Goal: Information Seeking & Learning: Learn about a topic

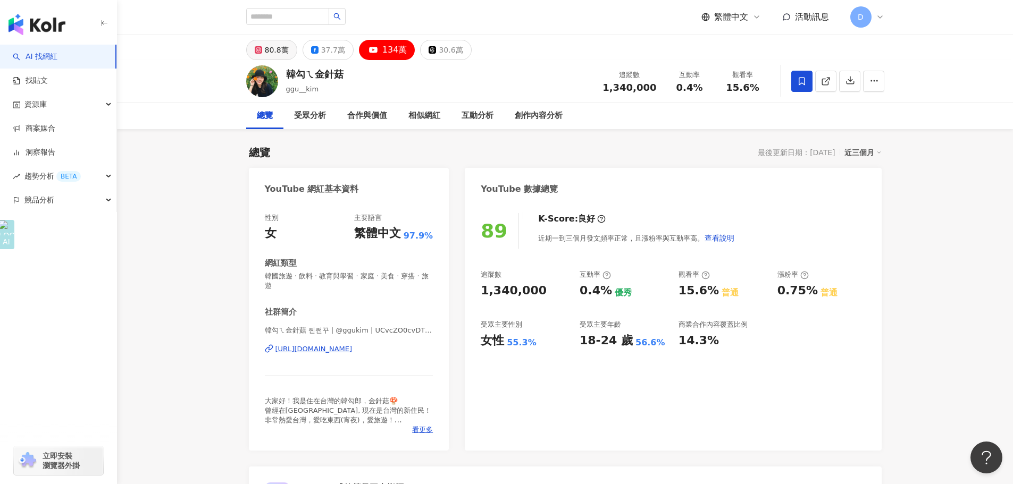
click at [265, 52] on div "80.8萬" at bounding box center [277, 50] width 24 height 15
click at [285, 55] on div "80.8萬" at bounding box center [277, 50] width 24 height 15
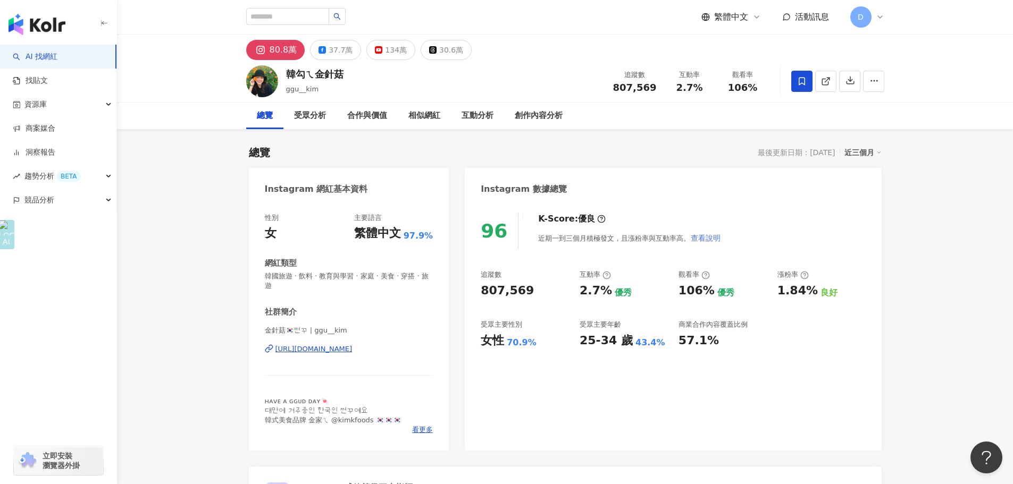
click at [709, 229] on button "查看說明" at bounding box center [705, 238] width 31 height 21
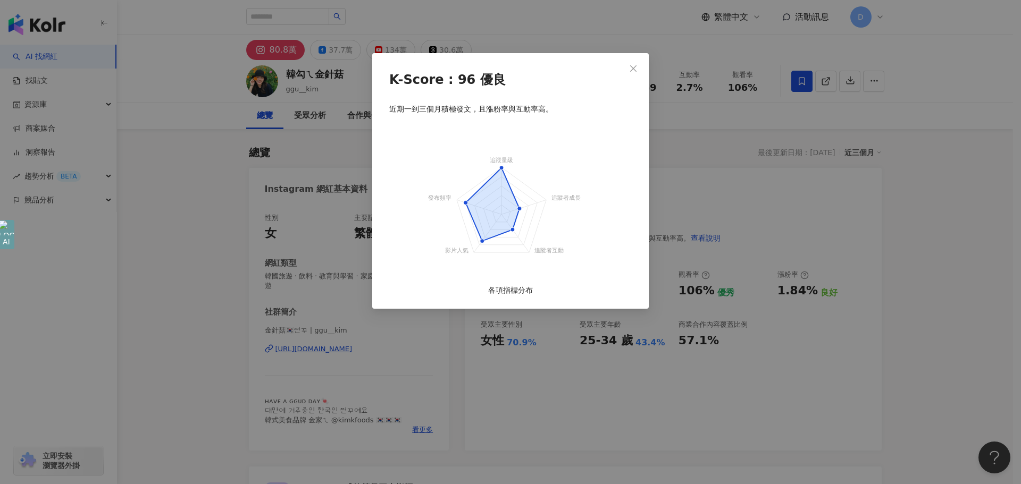
click at [640, 67] on span "Close" at bounding box center [633, 68] width 21 height 9
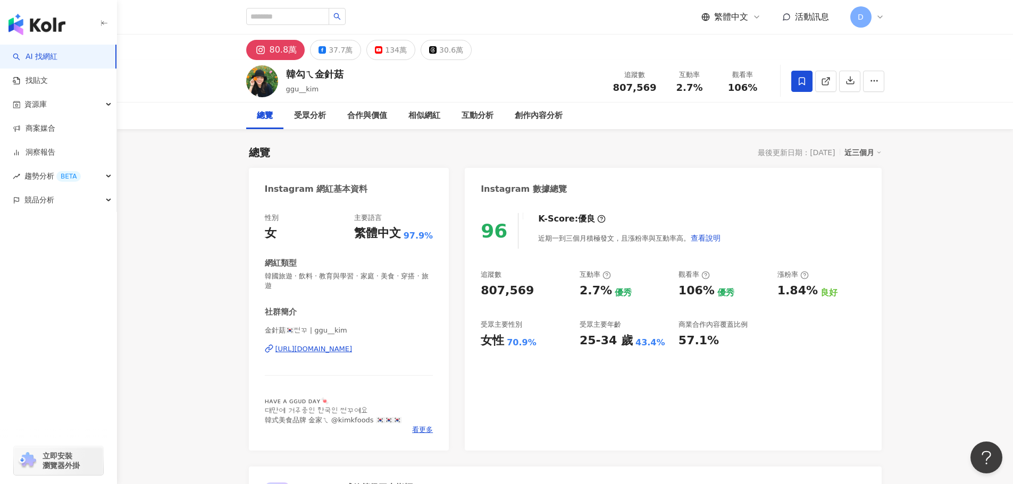
click at [633, 175] on div "Instagram 數據總覽" at bounding box center [673, 185] width 416 height 35
click at [829, 360] on div "96 K-Score : 優良 近期一到三個月積極發文，且漲粉率與互動率高。 查看說明 追蹤數 807,569 互動率 2.7% 優秀 觀看率 106% 優秀…" at bounding box center [673, 327] width 416 height 248
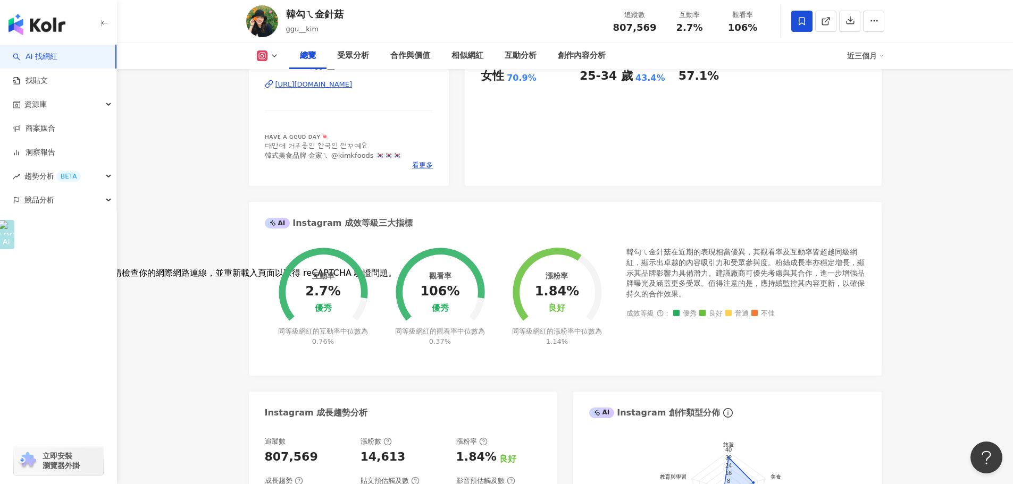
scroll to position [266, 0]
click at [507, 367] on div "互動率 2.7% 優秀 同等級網紅的互動率中位數為 0.76% 觀看率 106% 優秀 同等級網紅的觀看率中位數為 0.37% 漲粉率 1.84% 良好 同等…" at bounding box center [565, 305] width 633 height 139
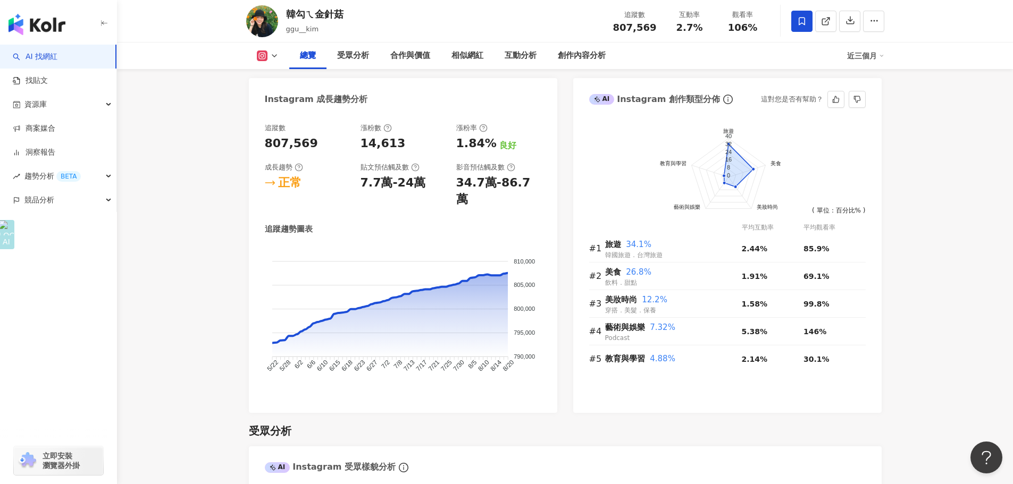
scroll to position [638, 0]
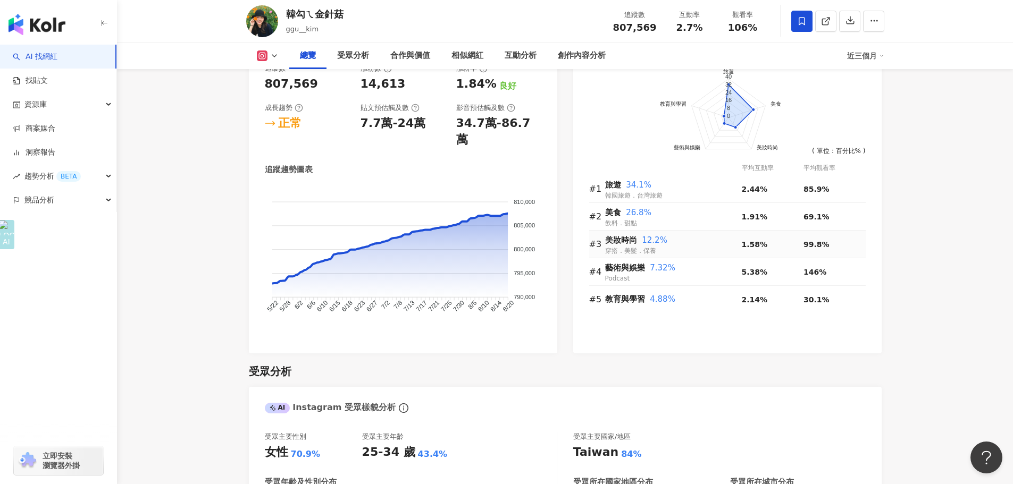
click at [650, 235] on div "美妝時尚 12.2%" at bounding box center [673, 241] width 137 height 13
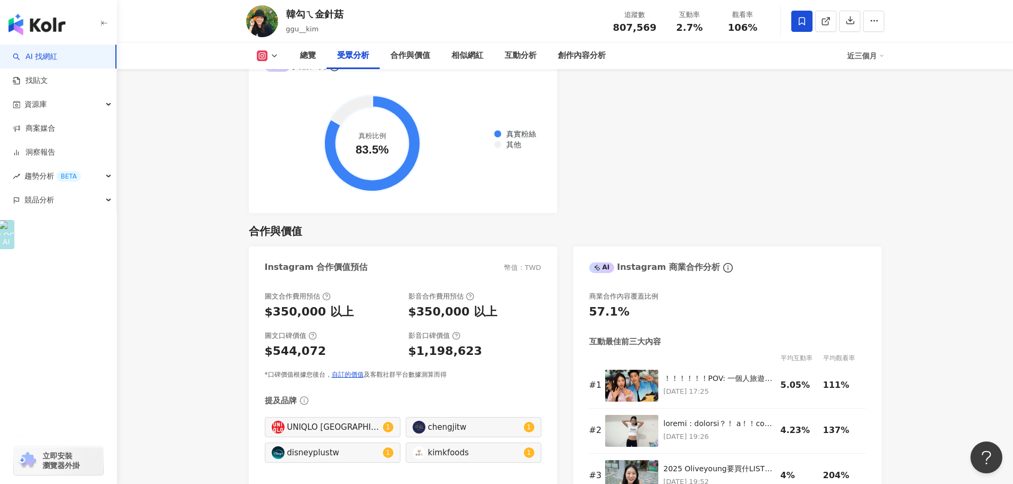
scroll to position [1436, 0]
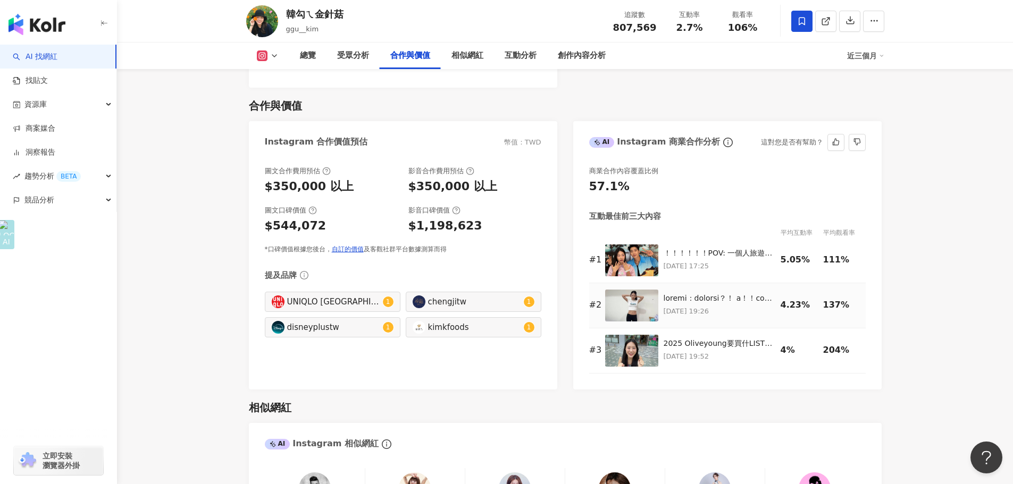
click at [689, 294] on div at bounding box center [720, 299] width 112 height 11
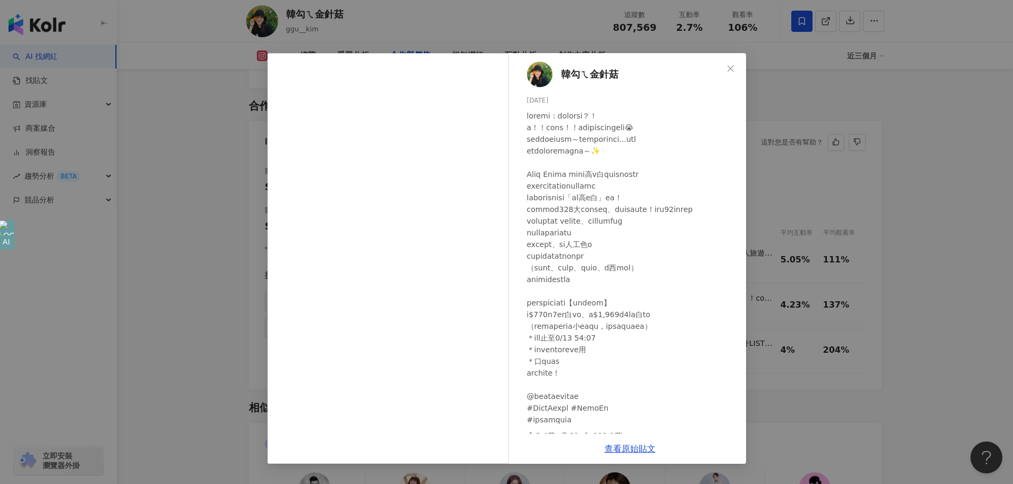
scroll to position [20, 0]
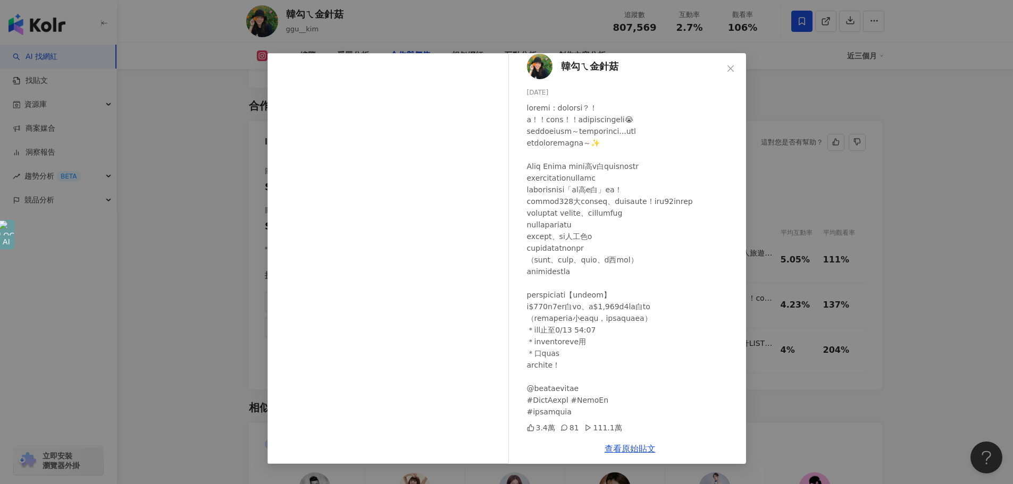
click at [905, 298] on div "韓勾ㄟ金針菇 2025/7/29 3.4萬 81 111.1萬 查看原始貼文" at bounding box center [506, 242] width 1013 height 484
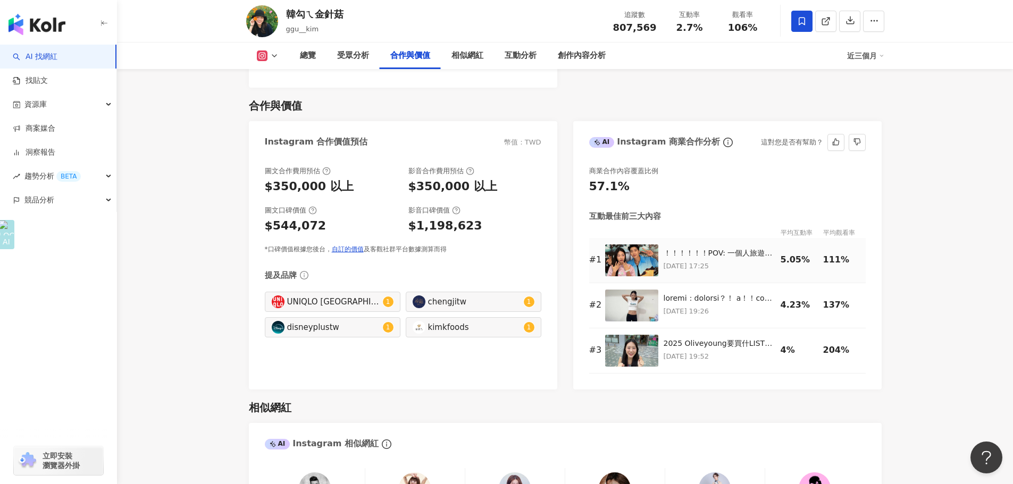
click at [715, 238] on td "！！！！！！POV: 一個人旅遊時... Jay Park朴載範 參與你會是什麼反應！！💥 韓國性感代表.....怎麼可以這麼帥 好不現實！！！！！ 菇來私心…" at bounding box center [722, 260] width 117 height 45
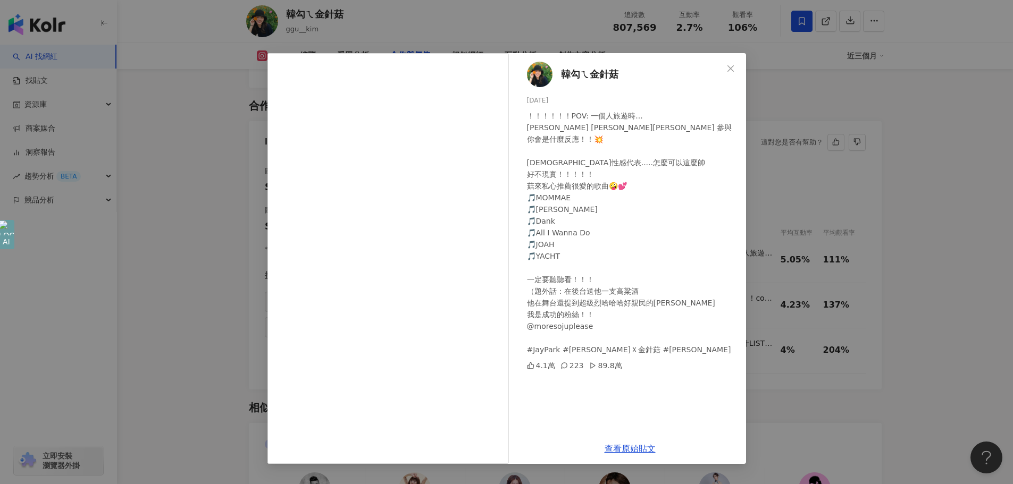
click at [889, 218] on div "韓勾ㄟ金針菇 2025/6/20 ！！！！！！POV: 一個人旅遊時... Jay Park朴載範 參與你會是什麼反應！！💥 韓國性感代表.....怎麼可以這…" at bounding box center [506, 242] width 1013 height 484
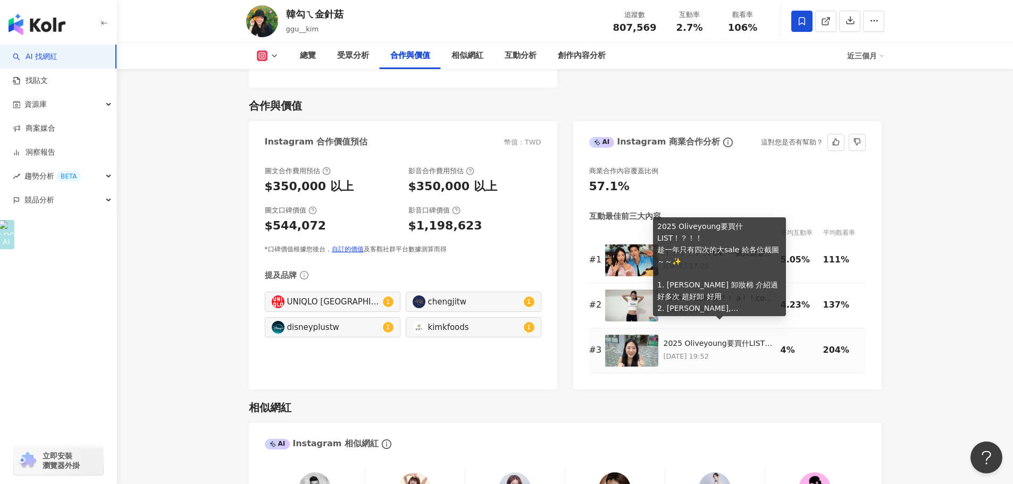
click at [693, 339] on div "2025 Oliveyoung要買什LIST！？！！ 趁一年只有四次的大sale 給各位截圖～～✨ 1. [PERSON_NAME] 卸妝棉 介紹過好多次 超…" at bounding box center [720, 344] width 112 height 11
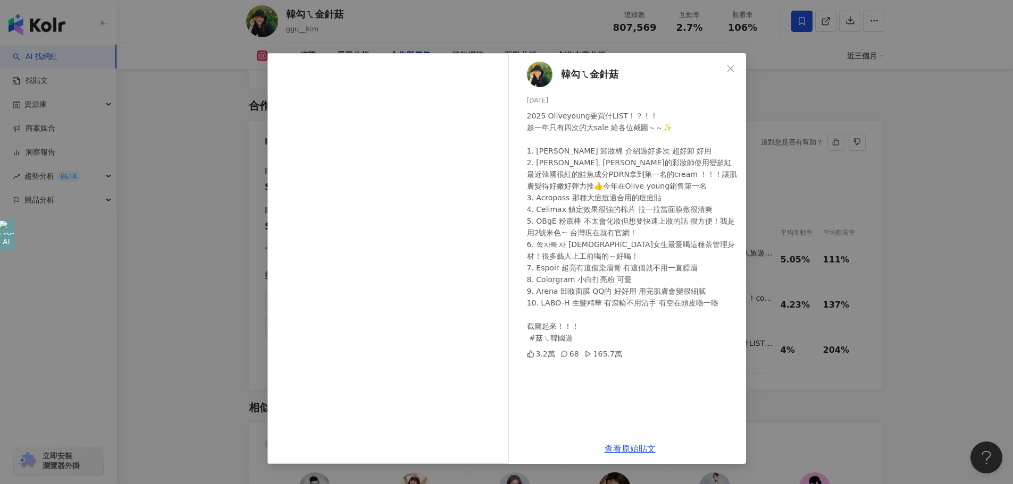
click at [580, 78] on span "韓勾ㄟ金針菇" at bounding box center [589, 74] width 57 height 15
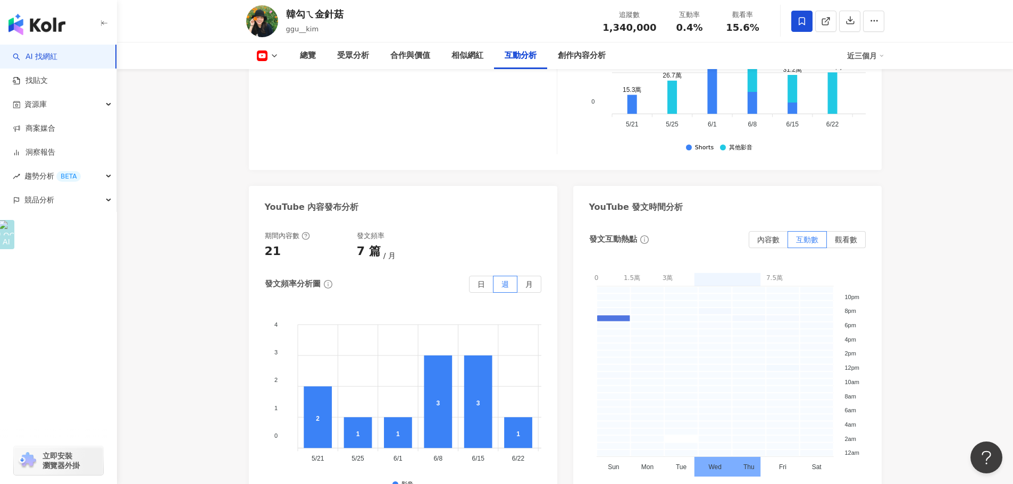
scroll to position [2284, 0]
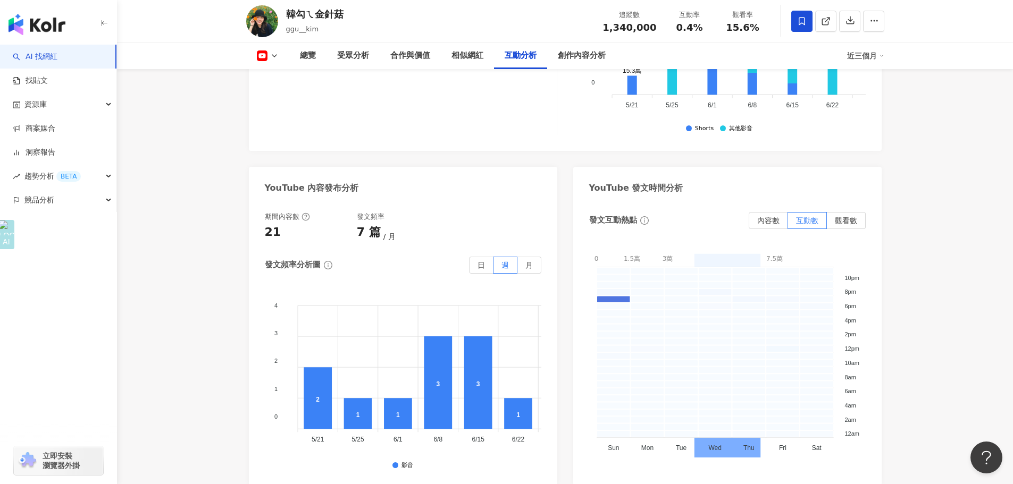
click at [271, 54] on icon at bounding box center [274, 56] width 9 height 9
click at [278, 82] on button "Instagram" at bounding box center [285, 75] width 64 height 15
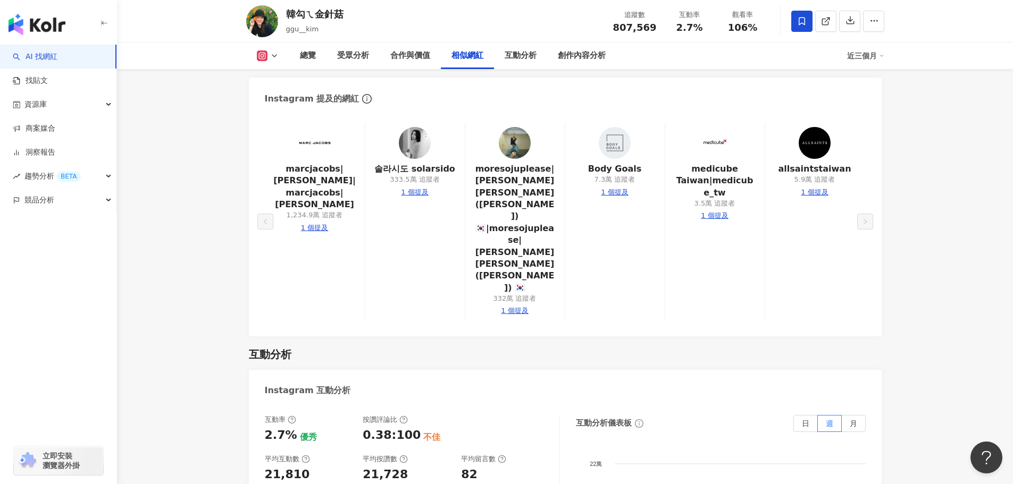
scroll to position [2021, 0]
drag, startPoint x: 202, startPoint y: 237, endPoint x: 215, endPoint y: 190, distance: 48.6
click at [202, 237] on main "80.8萬 37.7萬 134萬 30.6萬 韓勾ㄟ金針菇 ggu__kim 追蹤數 807,569 互動率 2.7% 觀看率 106% 總覽 受眾分析 合作…" at bounding box center [565, 114] width 896 height 4201
